Goal: Task Accomplishment & Management: Use online tool/utility

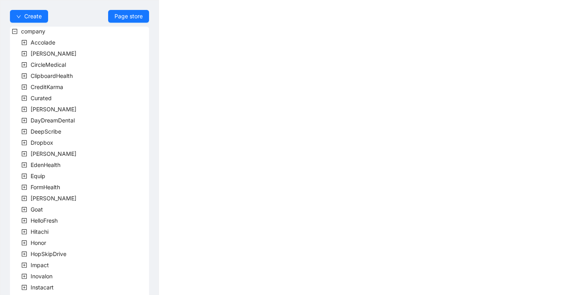
scroll to position [220, 0]
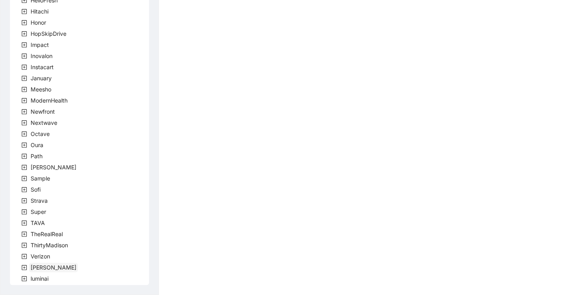
click at [38, 267] on span "[PERSON_NAME]" at bounding box center [54, 267] width 46 height 7
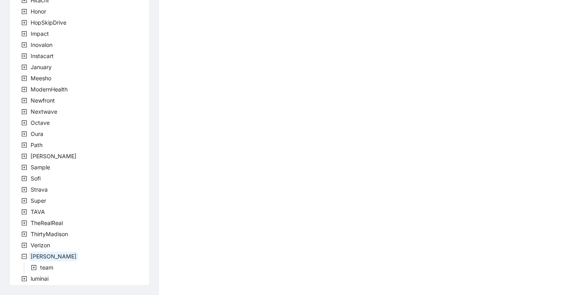
click at [38, 267] on span at bounding box center [34, 268] width 10 height 10
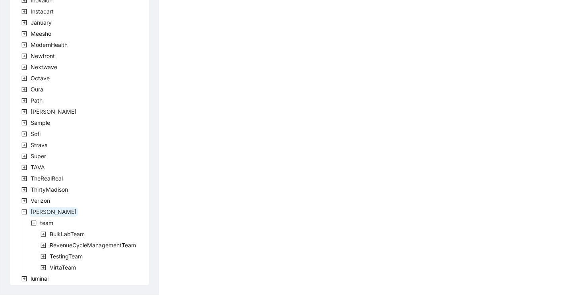
click at [43, 266] on icon "plus-square" at bounding box center [44, 268] width 6 height 6
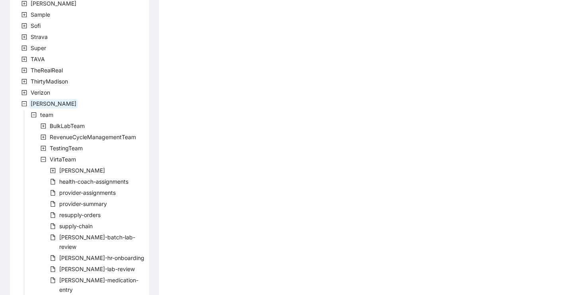
scroll to position [388, 0]
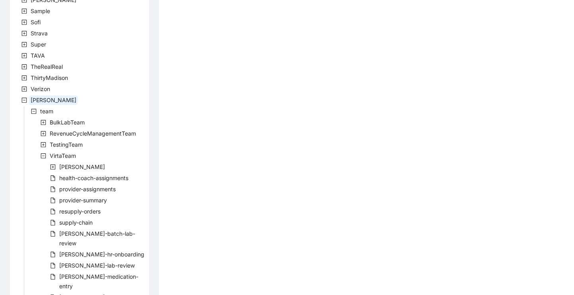
click at [44, 146] on icon "plus-square" at bounding box center [44, 145] width 6 height 6
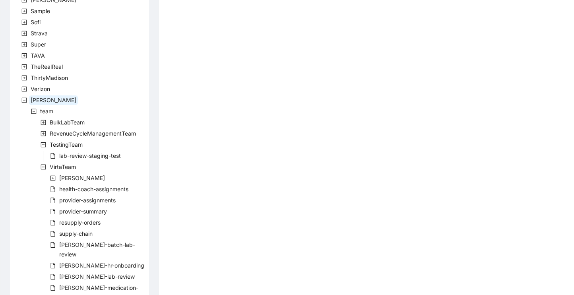
click at [43, 130] on span at bounding box center [44, 134] width 10 height 10
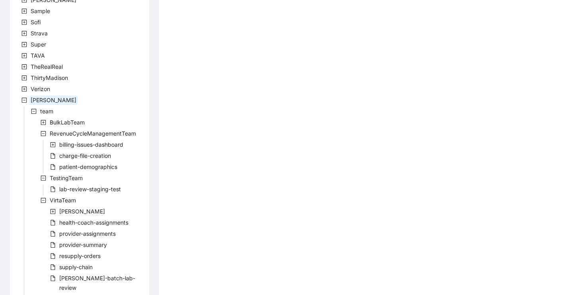
click at [43, 123] on icon "plus-square" at bounding box center [44, 123] width 6 height 6
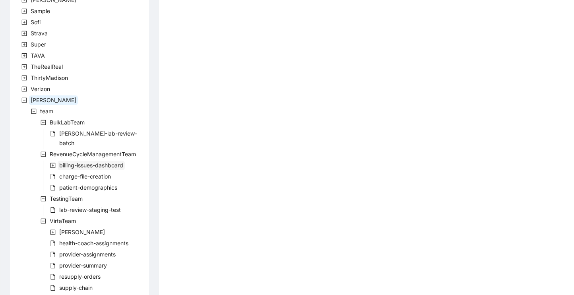
click at [66, 162] on span "billing-issues-dashboard" at bounding box center [91, 165] width 64 height 7
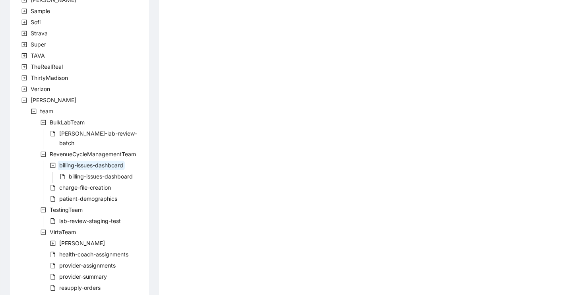
click at [65, 174] on icon "file" at bounding box center [63, 177] width 6 height 6
click at [72, 173] on span "billing-issues-dashboard" at bounding box center [101, 176] width 64 height 7
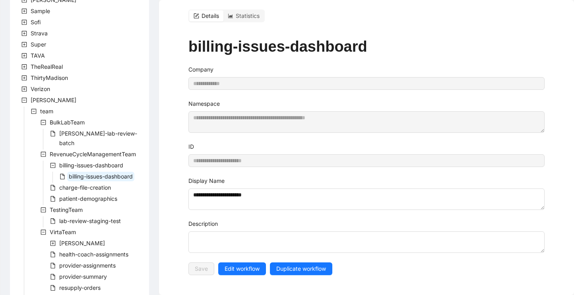
click at [72, 173] on span "billing-issues-dashboard" at bounding box center [101, 176] width 64 height 7
click at [238, 262] on button "Edit workflow" at bounding box center [242, 268] width 48 height 13
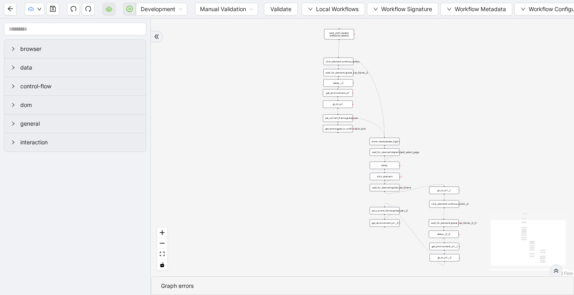
drag, startPoint x: 313, startPoint y: 173, endPoint x: 266, endPoint y: 229, distance: 73.9
click at [266, 229] on div "trigger new_tab:open_athena get_text:logged_in_confirmation_text show_toast:ple…" at bounding box center [362, 148] width 423 height 258
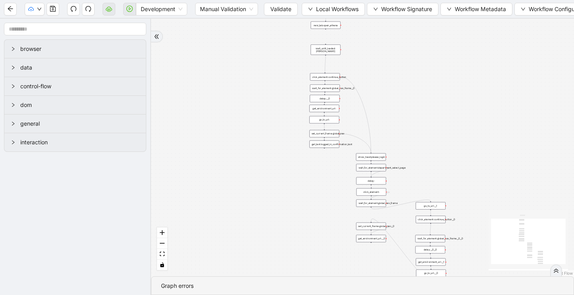
drag, startPoint x: 266, startPoint y: 229, endPoint x: 253, endPoint y: 244, distance: 20.0
click at [253, 244] on div "trigger new_tab:open_athena get_text:logged_in_confirmation_text show_toast:ple…" at bounding box center [362, 148] width 423 height 258
click at [454, 93] on div "trigger new_tab:open_athena get_text:logged_in_confirmation_text show_toast:ple…" at bounding box center [362, 148] width 423 height 258
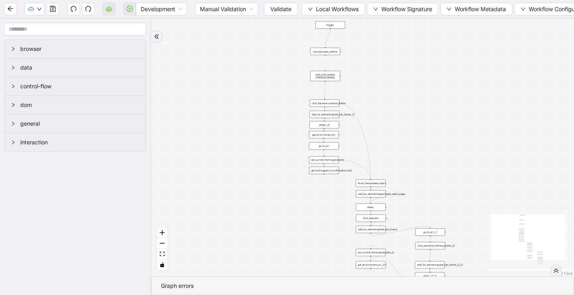
drag, startPoint x: 418, startPoint y: 88, endPoint x: 418, endPoint y: 119, distance: 31.0
click at [418, 119] on div "trigger new_tab:open_athena get_text:logged_in_confirmation_text show_toast:ple…" at bounding box center [362, 148] width 423 height 258
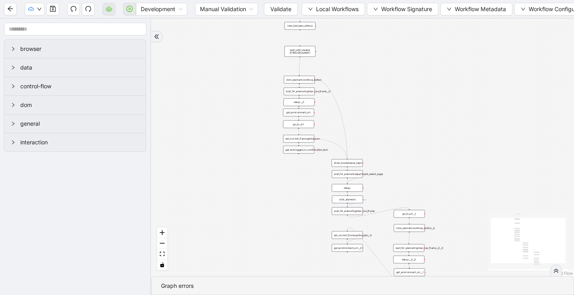
drag, startPoint x: 418, startPoint y: 119, endPoint x: 394, endPoint y: 93, distance: 34.9
click at [394, 93] on div "trigger new_tab:open_athena get_text:logged_in_confirmation_text show_toast:ple…" at bounding box center [362, 148] width 423 height 258
click at [161, 14] on span "Development" at bounding box center [162, 9] width 42 height 12
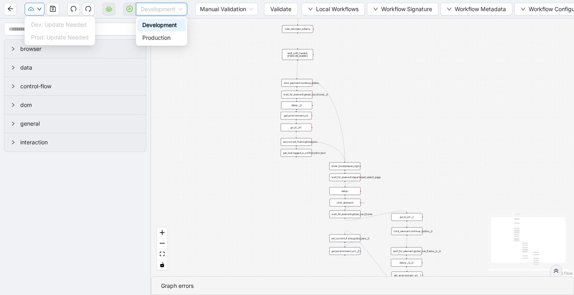
click at [39, 8] on icon "down" at bounding box center [39, 9] width 5 height 5
click at [168, 10] on span "Development" at bounding box center [162, 9] width 42 height 12
click at [215, 14] on span "Manual Validation" at bounding box center [226, 9] width 53 height 12
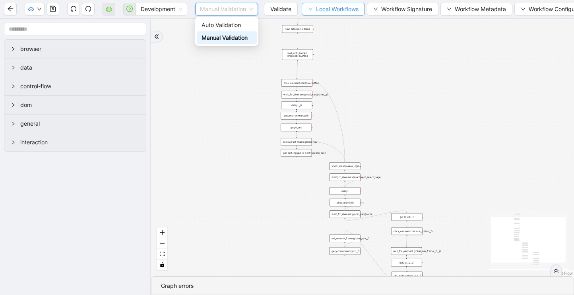
click at [315, 9] on button "Local Workflows" at bounding box center [333, 9] width 63 height 13
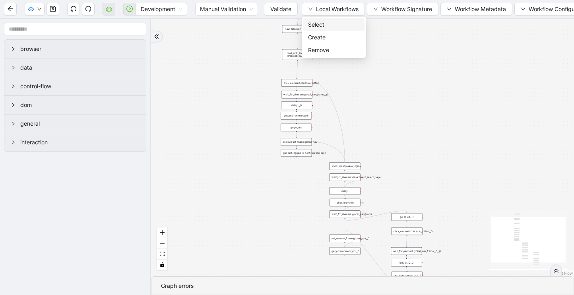
click at [312, 24] on span "Select" at bounding box center [334, 24] width 52 height 9
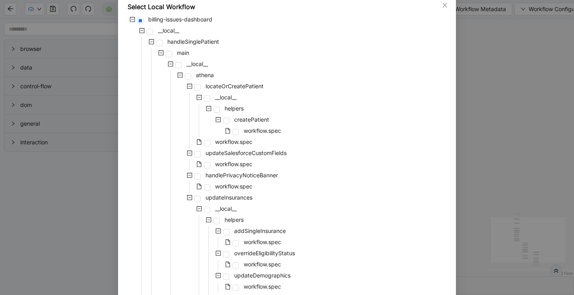
scroll to position [47, 0]
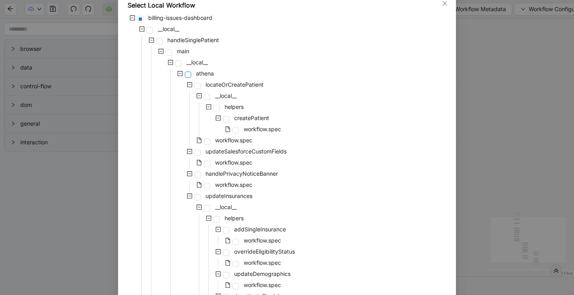
click at [187, 75] on span at bounding box center [188, 75] width 6 height 6
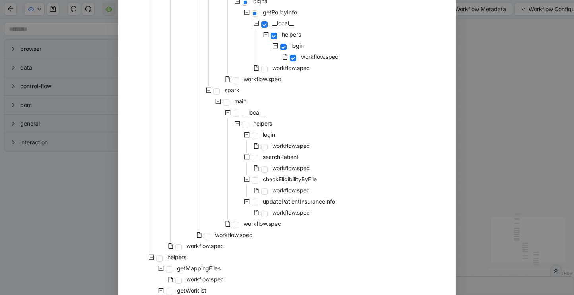
scroll to position [635, 0]
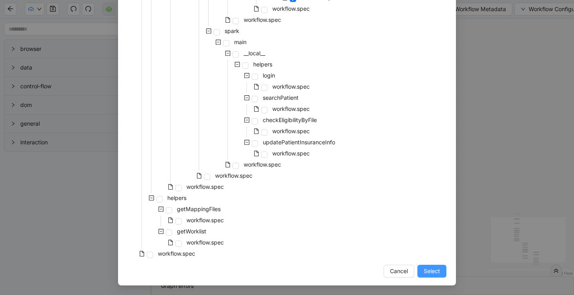
click at [433, 270] on span "Select" at bounding box center [432, 271] width 16 height 9
